Goal: Obtain resource: Obtain resource

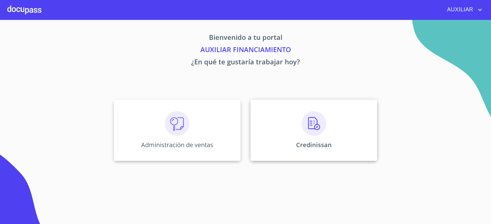
click at [277, 131] on div "Credinissan" at bounding box center [313, 130] width 127 height 61
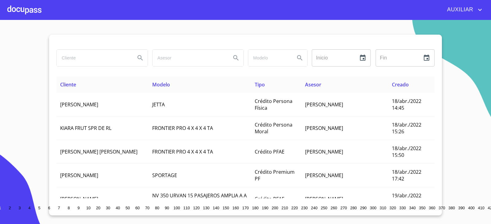
click at [90, 57] on input "search" at bounding box center [94, 58] width 74 height 17
paste input "[PERSON_NAME]"
type input "[PERSON_NAME]"
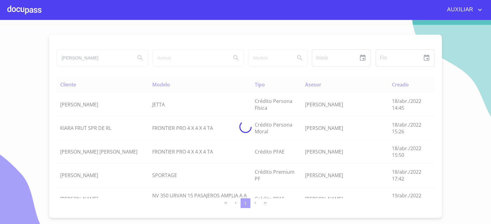
scroll to position [0, 0]
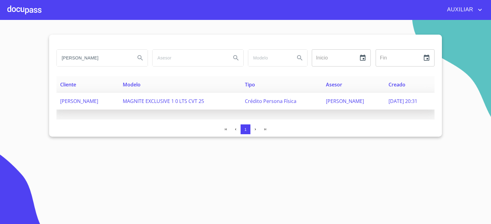
click at [98, 100] on span "[PERSON_NAME]" at bounding box center [79, 101] width 38 height 7
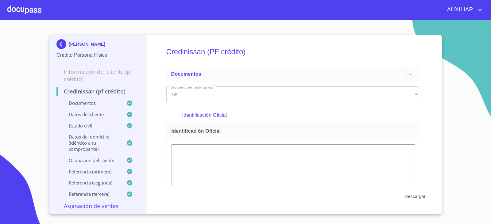
click at [414, 197] on span "Descargar" at bounding box center [414, 197] width 21 height 8
click at [61, 45] on img at bounding box center [62, 44] width 12 height 10
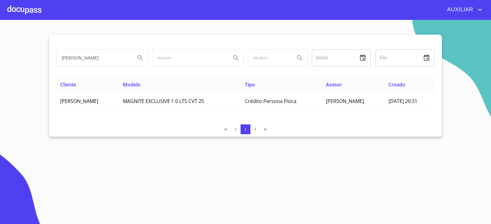
drag, startPoint x: 125, startPoint y: 60, endPoint x: 15, endPoint y: 78, distance: 111.4
click at [15, 78] on section "[PERSON_NAME] Inicio ​ Fin ​ Cliente Modelo Tipo Asesor Creado [PERSON_NAME] EX…" at bounding box center [245, 122] width 491 height 204
type input "M"
type input "B"
paste input "[URL][DOMAIN_NAME]"
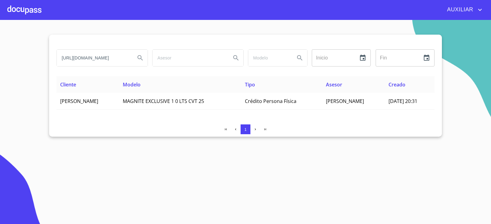
scroll to position [0, 129]
type input "[URL][DOMAIN_NAME]"
drag, startPoint x: 131, startPoint y: 61, endPoint x: 62, endPoint y: 74, distance: 69.9
click at [62, 74] on div "[URL][DOMAIN_NAME] Inicio ​ Fin ​" at bounding box center [245, 61] width 378 height 29
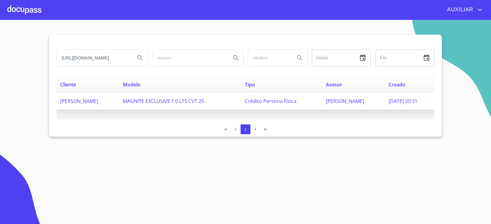
click at [98, 100] on span "[PERSON_NAME]" at bounding box center [79, 101] width 38 height 7
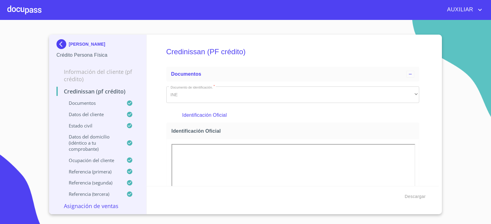
click at [14, 12] on div at bounding box center [24, 10] width 34 height 20
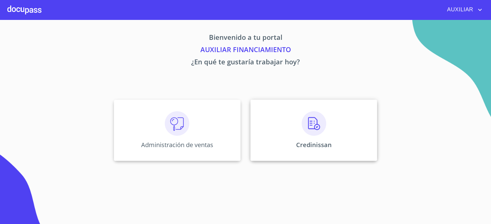
click at [280, 138] on div "Credinissan" at bounding box center [313, 130] width 127 height 61
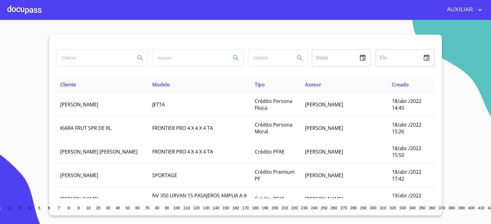
click at [84, 61] on input "search" at bounding box center [94, 58] width 74 height 17
paste input "[PERSON_NAME]"
type input "[PERSON_NAME]"
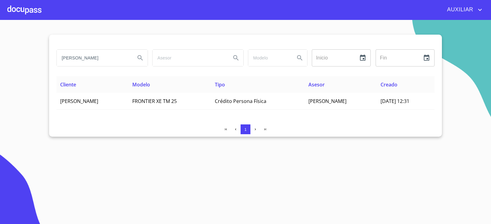
scroll to position [0, 0]
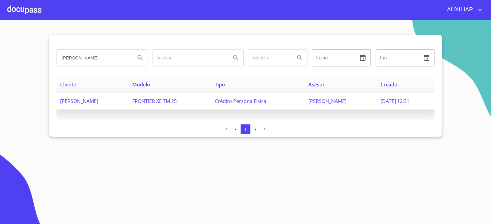
click at [95, 97] on td "[PERSON_NAME]" at bounding box center [92, 101] width 72 height 17
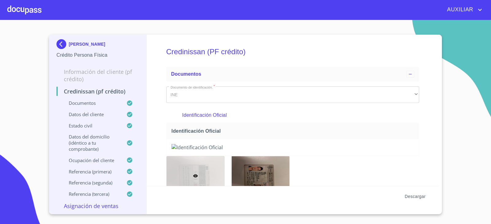
click at [418, 200] on button "Descargar" at bounding box center [415, 196] width 26 height 11
click at [61, 41] on img at bounding box center [62, 44] width 12 height 10
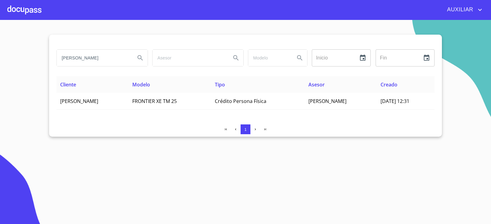
drag, startPoint x: 129, startPoint y: 58, endPoint x: 6, endPoint y: 85, distance: 125.8
click at [6, 85] on section "[PERSON_NAME] Inicio ​ Fin ​ Cliente Modelo Tipo Asesor Creado [PERSON_NAME] FR…" at bounding box center [245, 122] width 491 height 204
type input "A"
type input "[PERSON_NAME]"
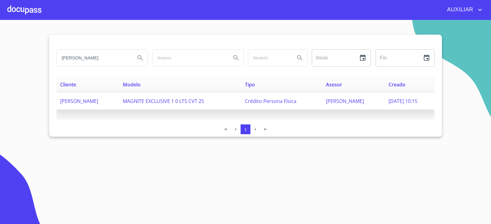
click at [98, 101] on span "[PERSON_NAME]" at bounding box center [79, 101] width 38 height 7
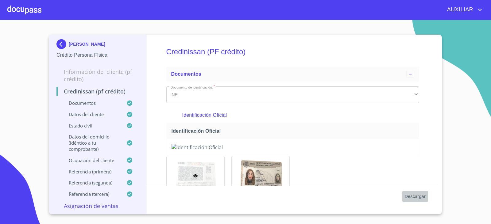
click at [420, 196] on span "Descargar" at bounding box center [414, 197] width 21 height 8
